Goal: Transaction & Acquisition: Purchase product/service

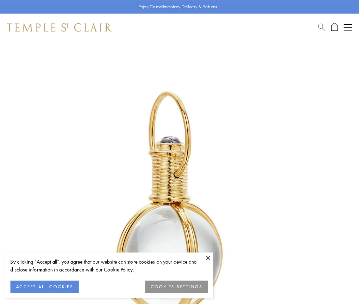
scroll to position [178, 0]
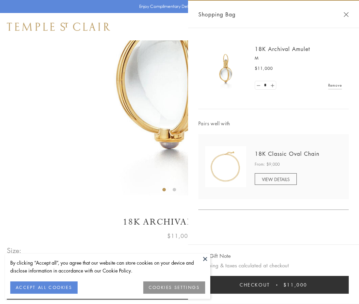
click at [274, 284] on button "Checkout $11,000" at bounding box center [273, 285] width 150 height 18
